Goal: Task Accomplishment & Management: Manage account settings

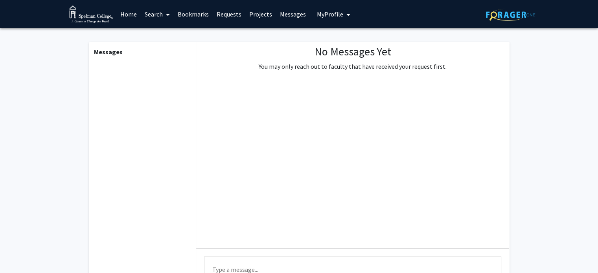
click at [221, 18] on link "Requests" at bounding box center [229, 14] width 33 height 28
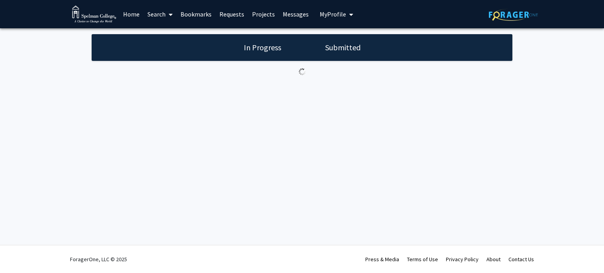
click at [136, 18] on link "Home" at bounding box center [131, 14] width 24 height 28
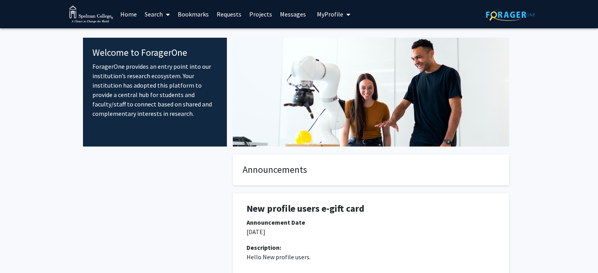
click at [229, 13] on link "Requests" at bounding box center [229, 14] width 33 height 28
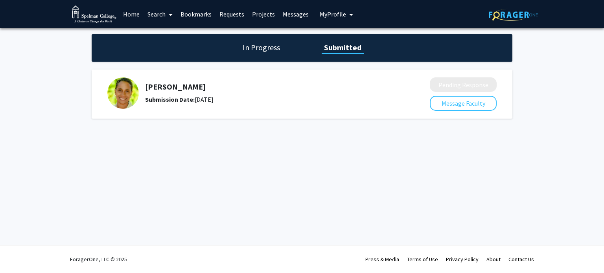
click at [251, 53] on h1 "In Progress" at bounding box center [261, 47] width 42 height 11
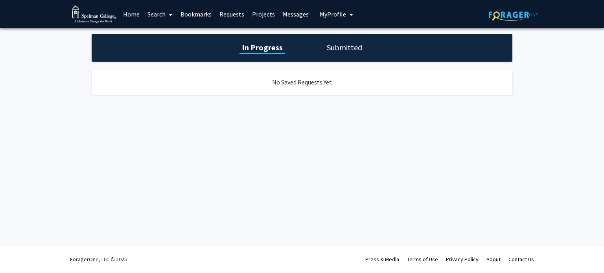
click at [333, 51] on h1 "Submitted" at bounding box center [344, 47] width 40 height 11
